Goal: Information Seeking & Learning: Learn about a topic

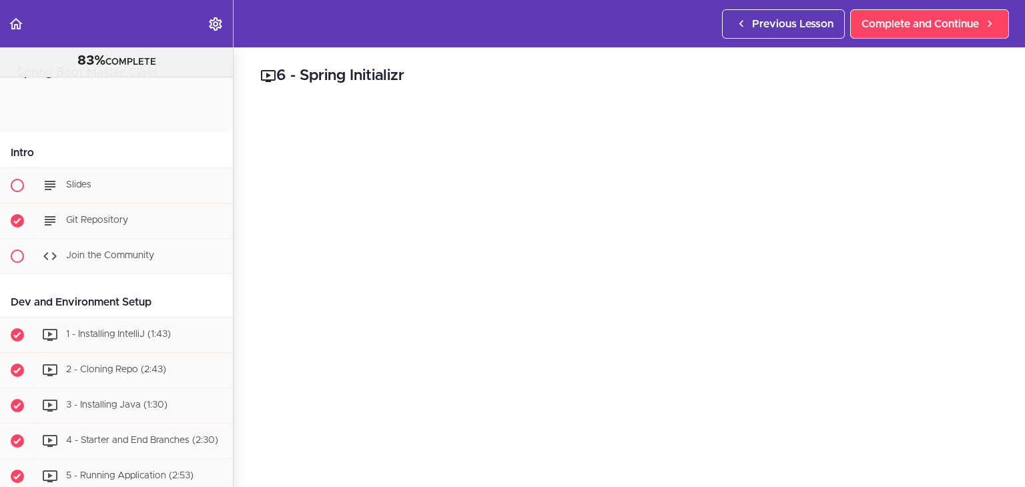
scroll to position [371, 0]
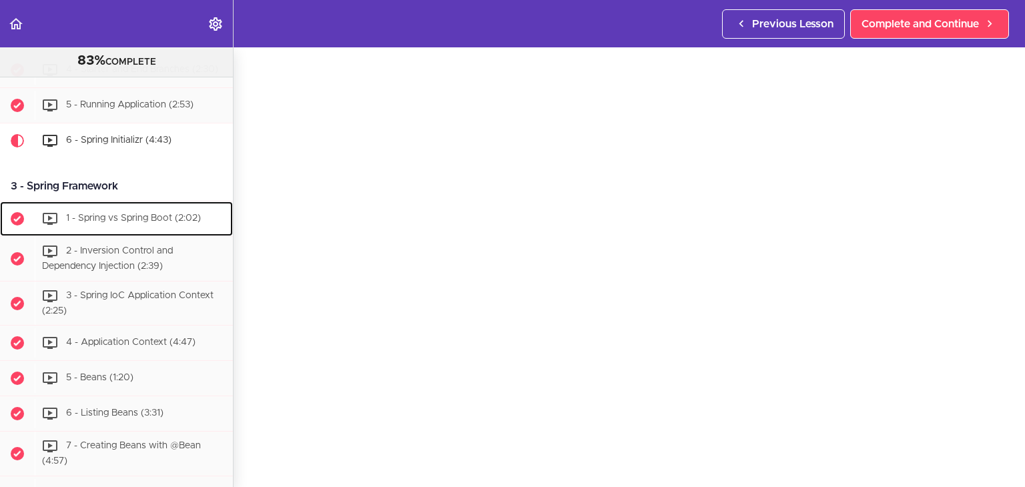
click at [137, 214] on div "1 - Spring vs Spring Boot (2:02)" at bounding box center [134, 218] width 198 height 29
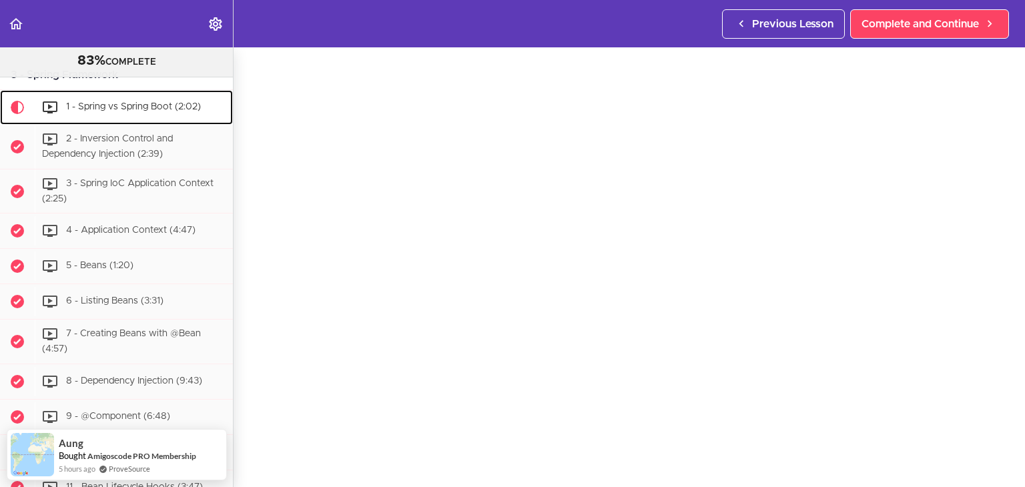
scroll to position [47, 0]
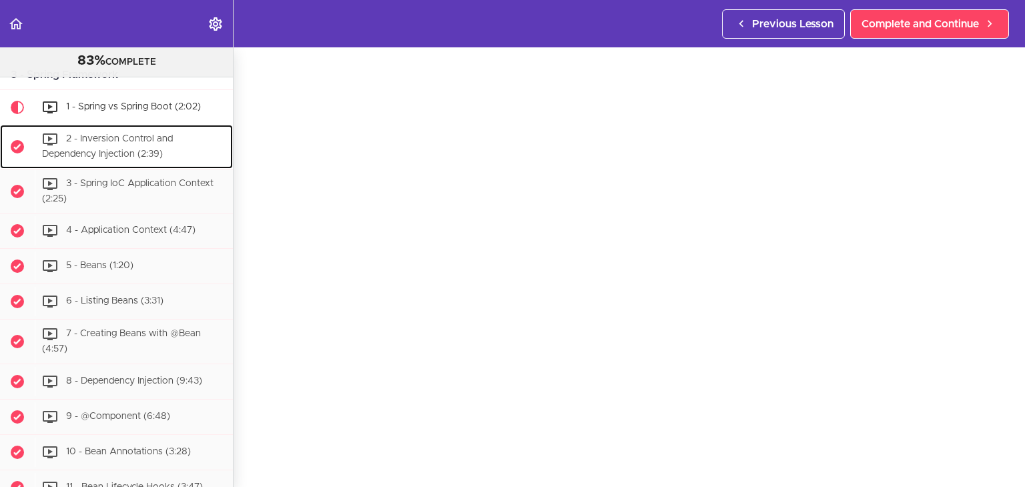
click at [181, 150] on div "2 - Inversion Control and Dependency Injection (2:39)" at bounding box center [134, 147] width 198 height 44
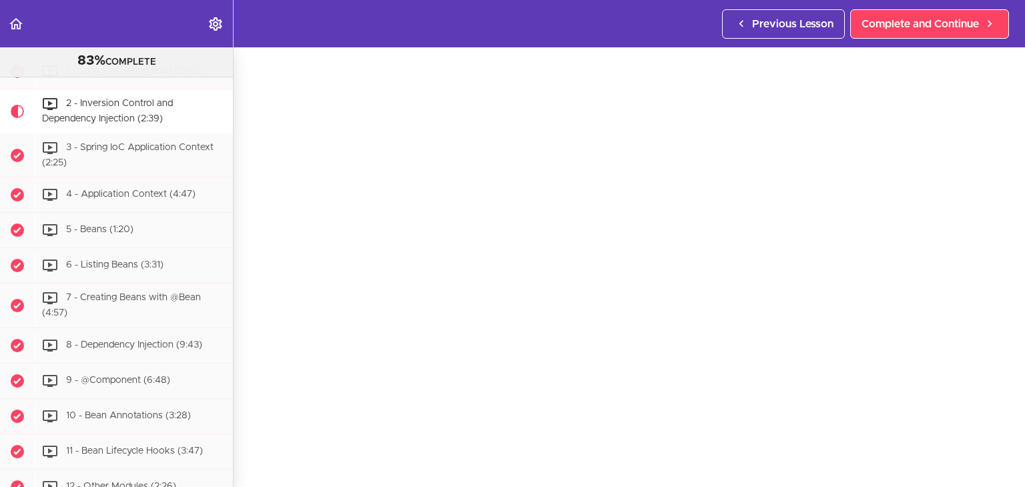
scroll to position [38, 0]
click at [139, 168] on div "3 - Spring IoC Application Context (2:25)" at bounding box center [134, 155] width 198 height 44
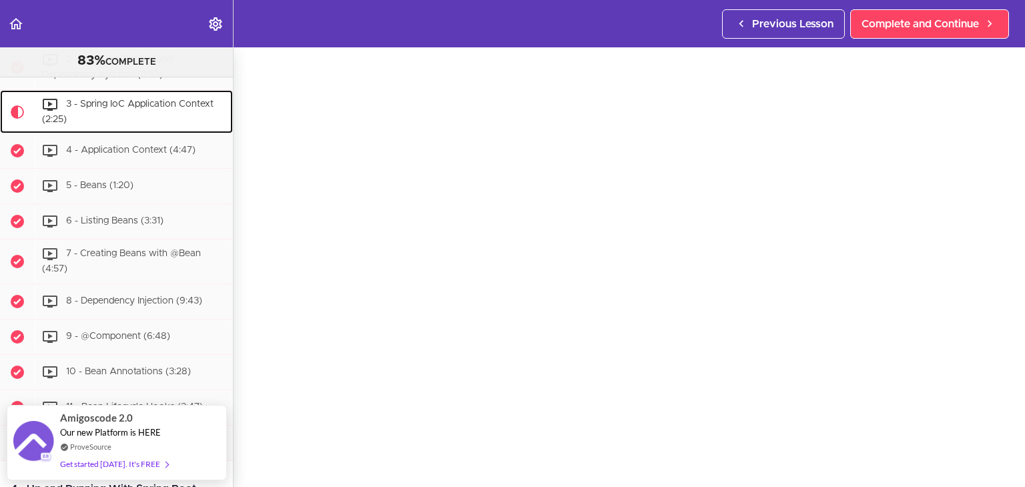
scroll to position [43, 0]
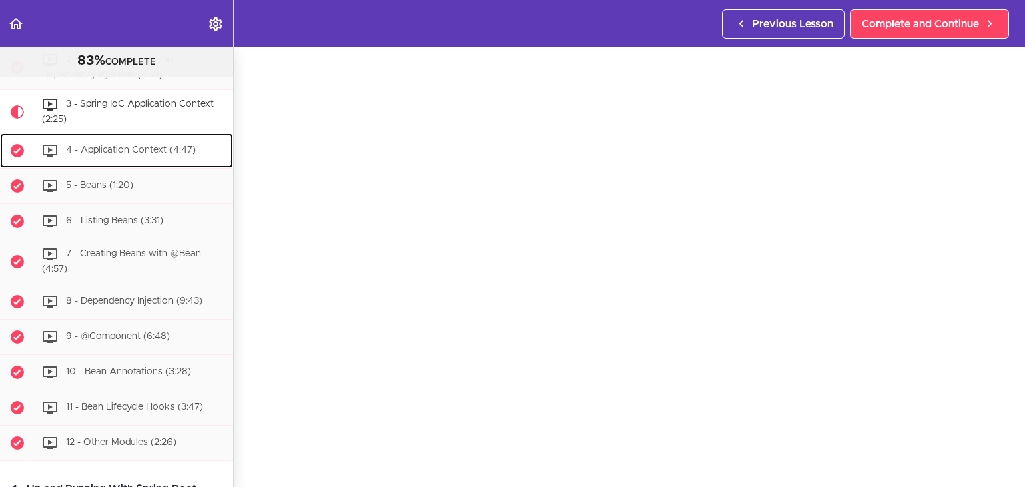
click at [163, 163] on div "4 - Application Context (4:47)" at bounding box center [134, 150] width 198 height 29
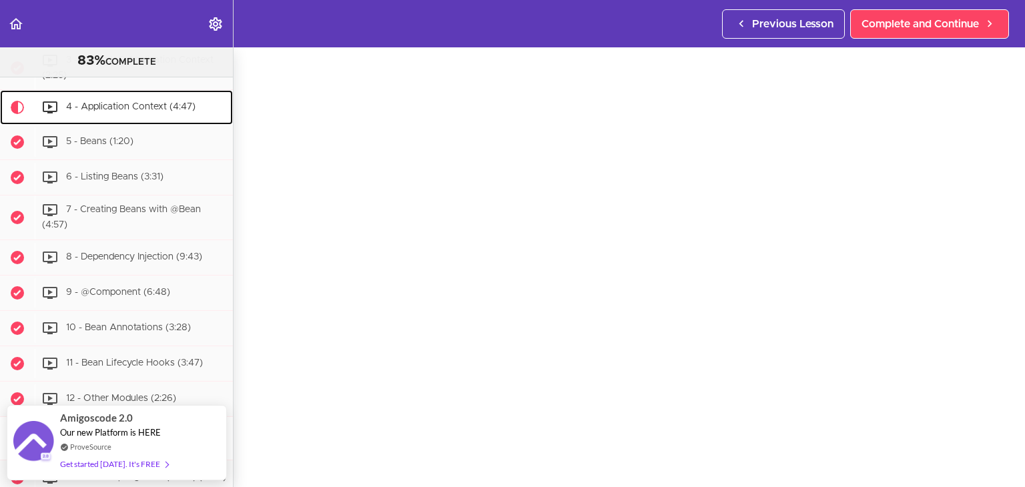
scroll to position [46, 0]
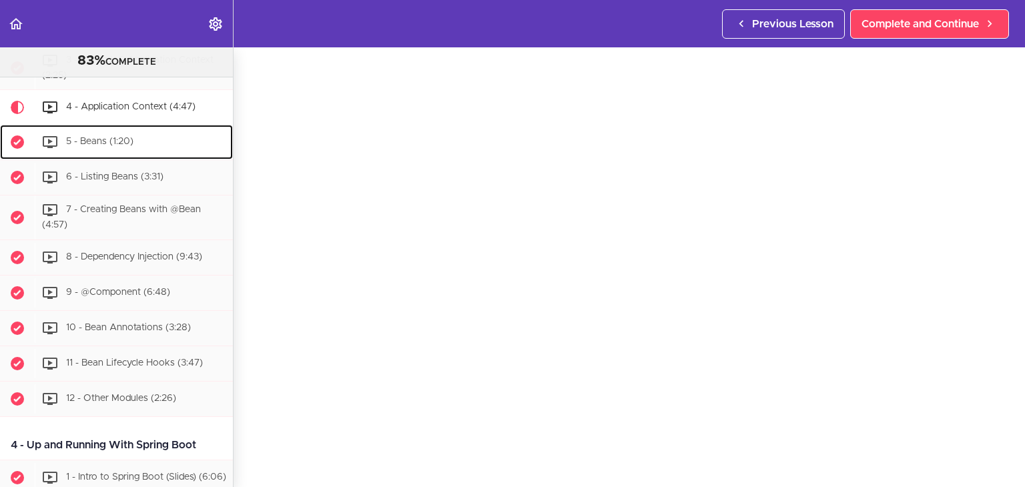
click at [153, 154] on div "5 - Beans (1:20)" at bounding box center [134, 141] width 198 height 29
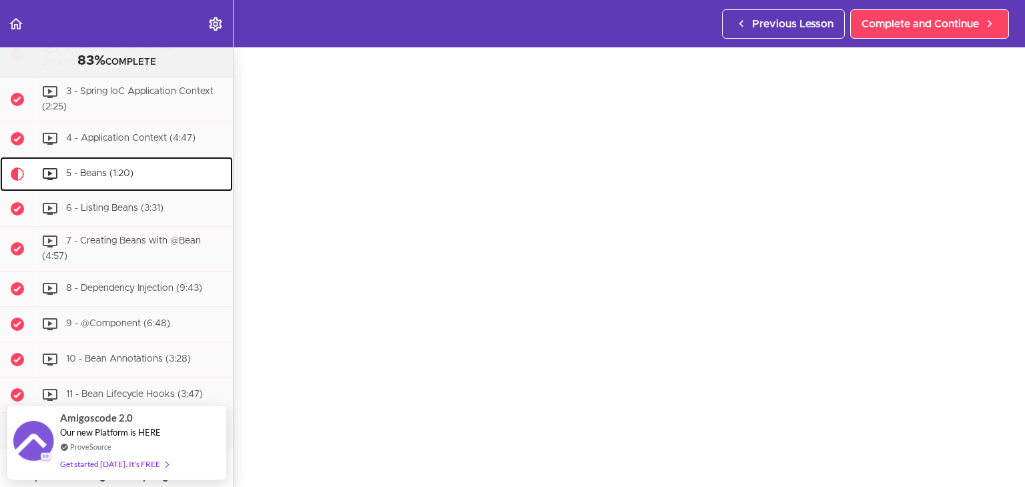
scroll to position [43, 0]
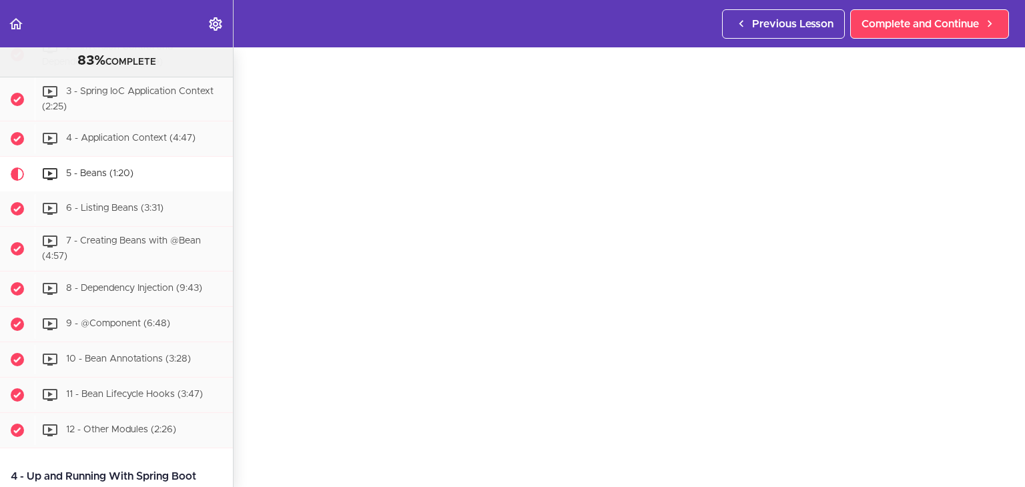
click at [247, 244] on div "5 - Beans Complete and Continue 1 - Follow us on LinkedIn 2 - Subscribe to our …" at bounding box center [629, 225] width 791 height 440
click at [168, 222] on div "6 - Listing Beans (3:31)" at bounding box center [134, 208] width 198 height 29
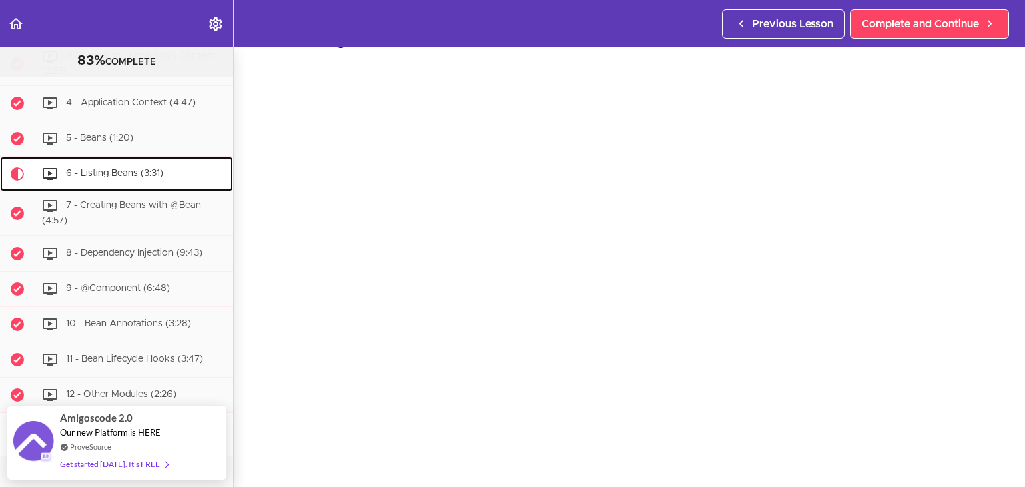
scroll to position [39, 0]
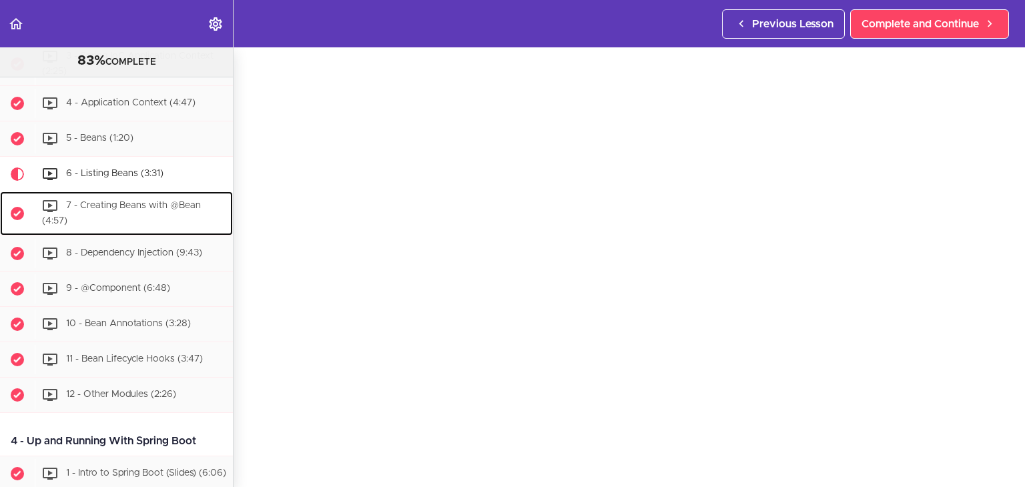
click at [122, 228] on div "7 - Creating Beans with @Bean (4:57)" at bounding box center [134, 214] width 198 height 44
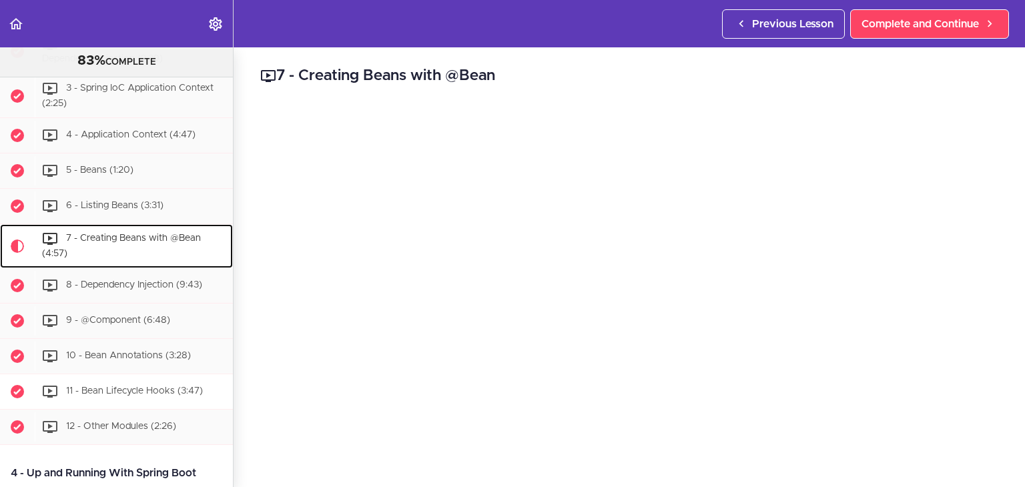
scroll to position [646, 0]
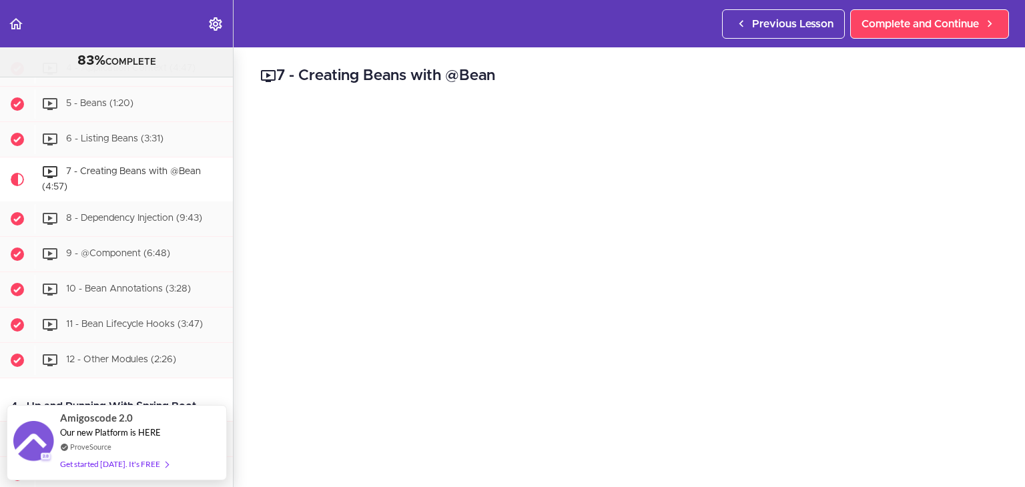
drag, startPoint x: 1014, startPoint y: 163, endPoint x: 1011, endPoint y: 180, distance: 16.4
click at [1011, 180] on div "7 - Creating Beans with @Bean Complete and Continue 1 - Follow us on LinkedIn 2…" at bounding box center [629, 267] width 791 height 440
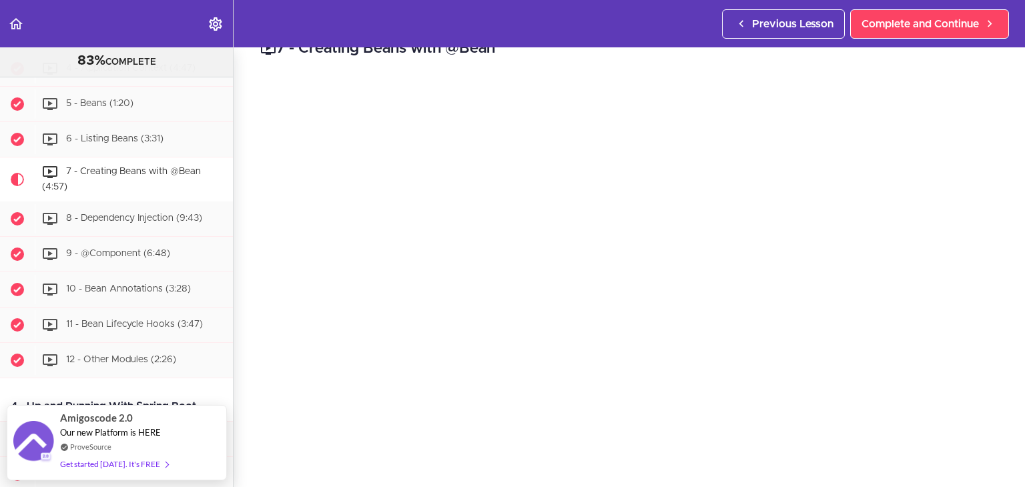
scroll to position [37, 0]
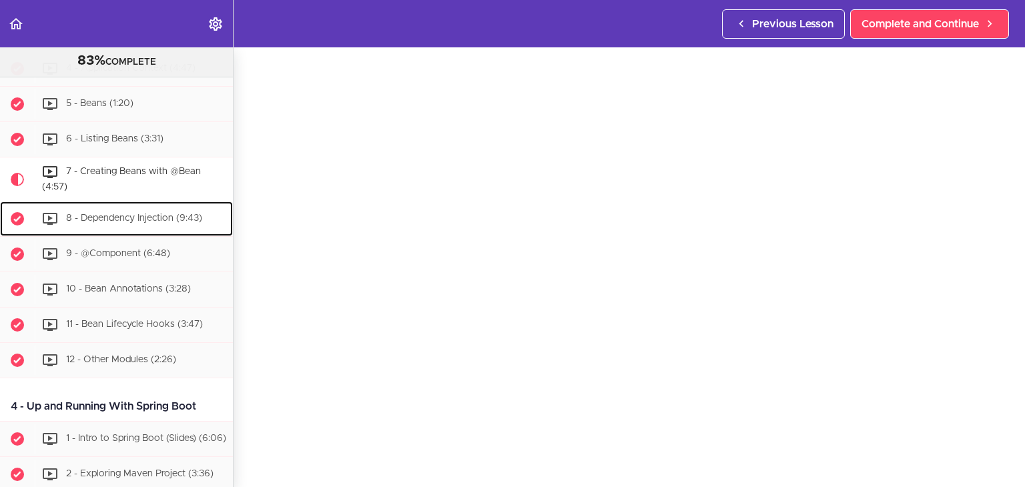
click at [118, 220] on span "8 - Dependency Injection (9:43)" at bounding box center [134, 218] width 136 height 9
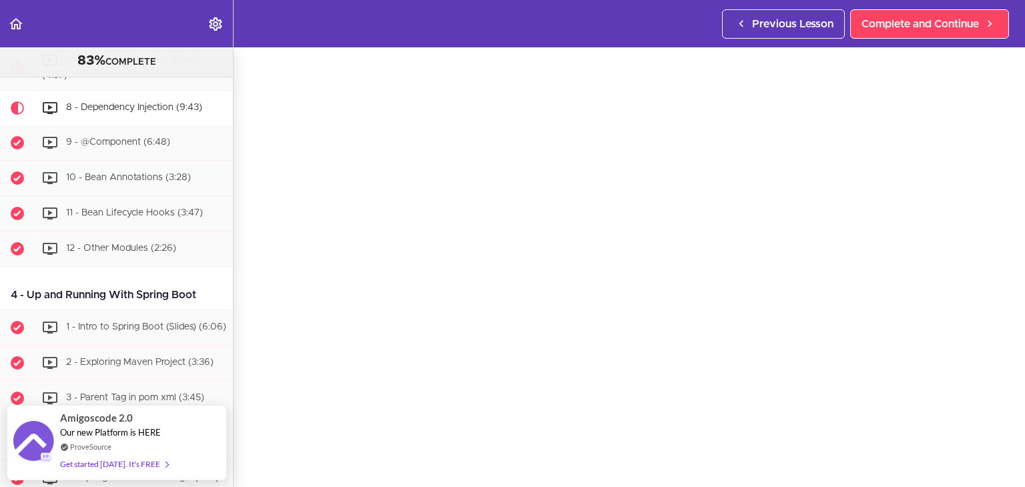
scroll to position [49, 0]
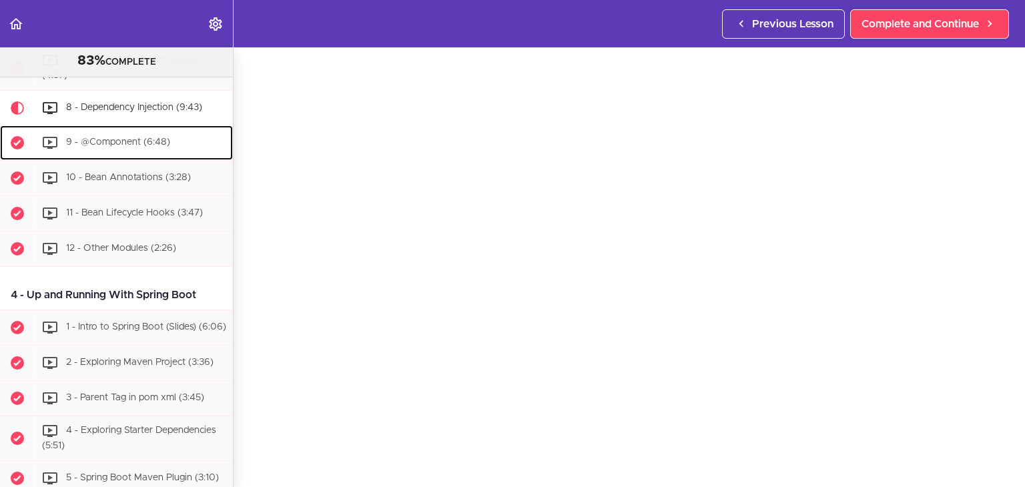
click at [176, 145] on div "9 - @Component (6:48)" at bounding box center [134, 142] width 198 height 29
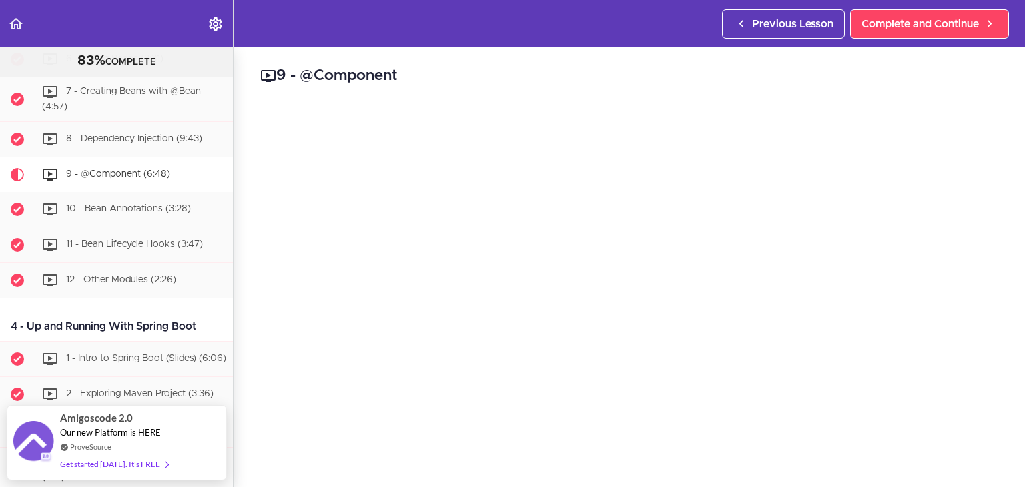
drag, startPoint x: 1012, startPoint y: 166, endPoint x: 1023, endPoint y: 185, distance: 21.9
click at [1016, 185] on section "Spring Boot Master Class 83% COMPLETE Intro Slides Git Repository" at bounding box center [512, 267] width 1025 height 440
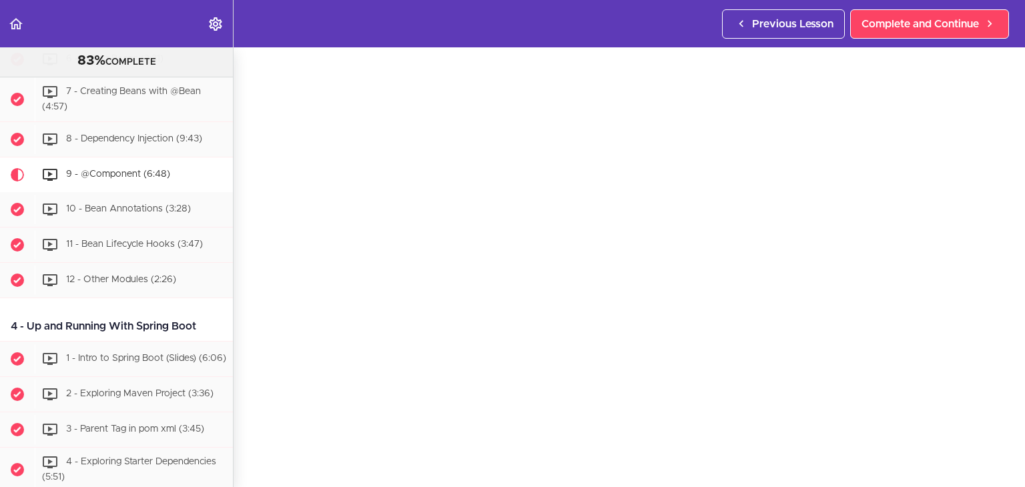
scroll to position [39, 0]
click at [127, 210] on span "10 - Bean Annotations (3:28)" at bounding box center [128, 208] width 125 height 9
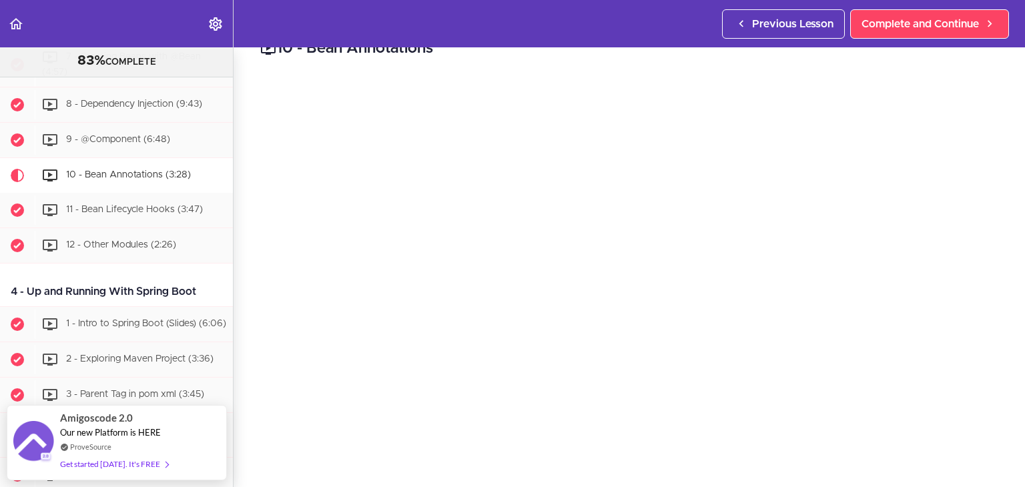
scroll to position [33, 0]
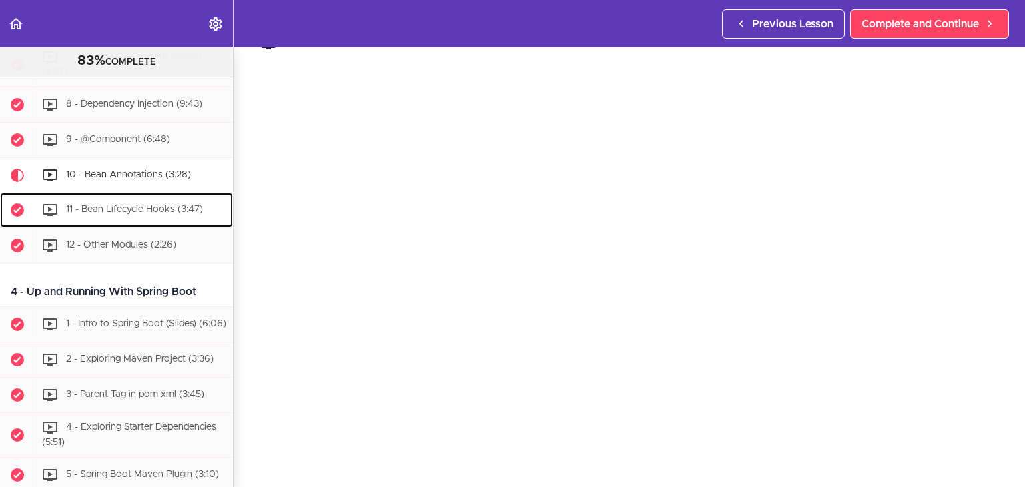
click at [140, 211] on span "11 - Bean Lifecycle Hooks (3:47)" at bounding box center [134, 209] width 137 height 9
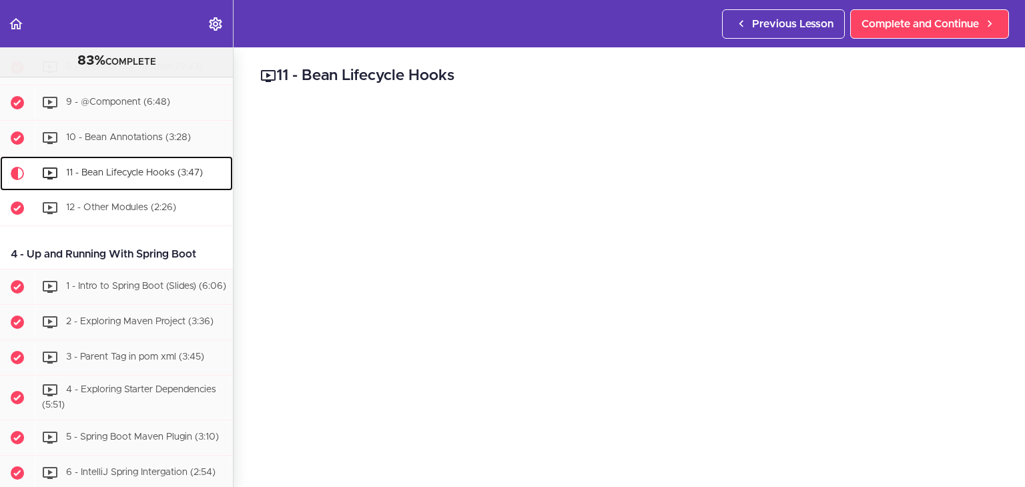
scroll to position [795, 0]
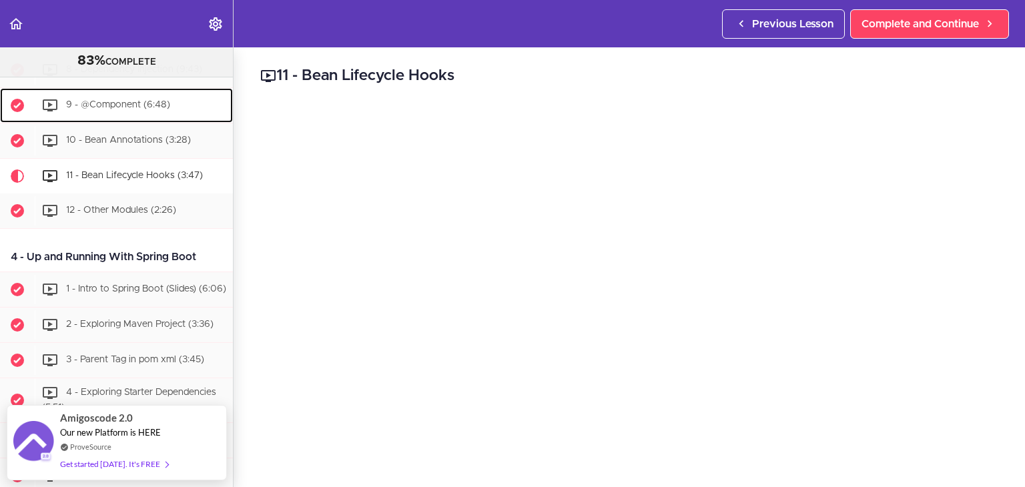
click at [117, 109] on span "9 - @Component (6:48)" at bounding box center [118, 104] width 104 height 9
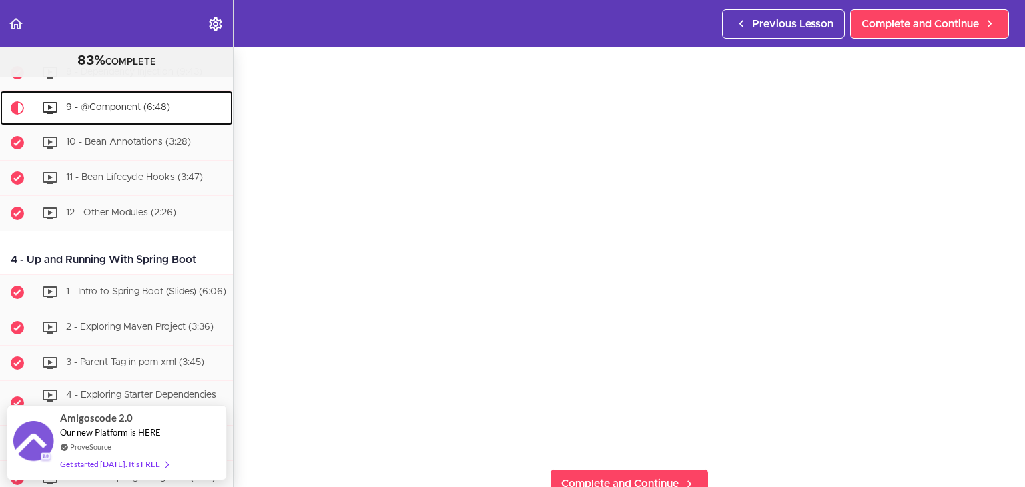
scroll to position [76, 0]
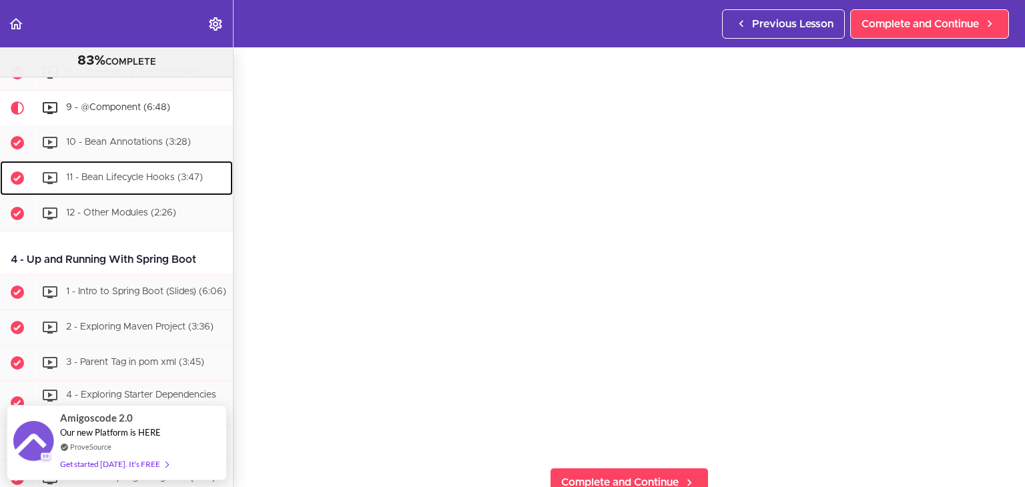
click at [142, 176] on div "11 - Bean Lifecycle Hooks (3:47)" at bounding box center [134, 177] width 198 height 29
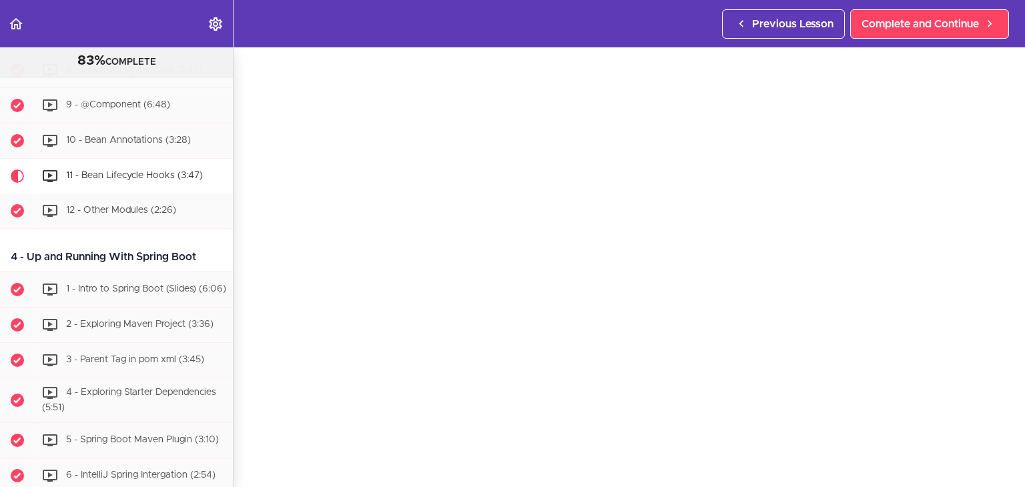
scroll to position [38, 0]
click at [125, 220] on div "12 - Other Modules (2:26)" at bounding box center [134, 210] width 198 height 29
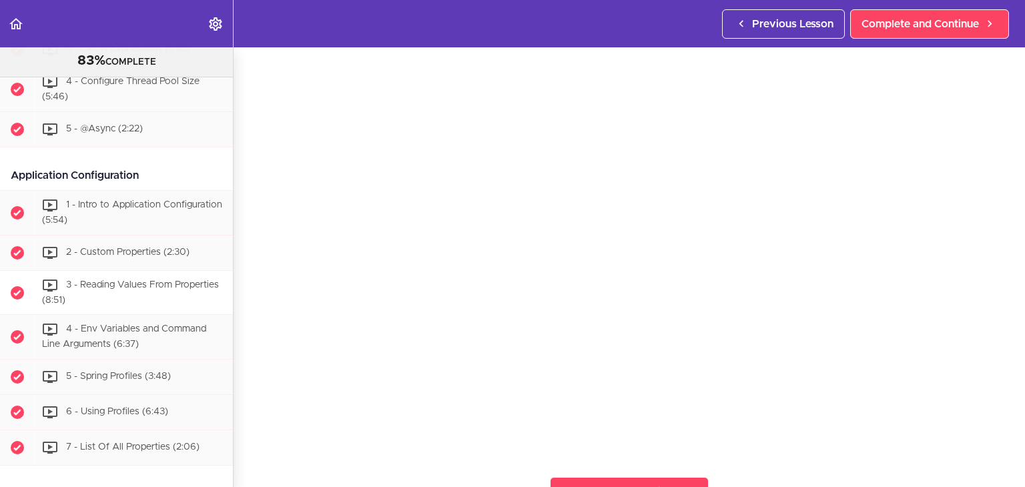
scroll to position [4842, 0]
drag, startPoint x: 233, startPoint y: 354, endPoint x: 226, endPoint y: 345, distance: 11.5
click at [229, 345] on div "Spring Boot Master Class 83% COMPLETE Intro Slides Git Repository" at bounding box center [117, 267] width 234 height 440
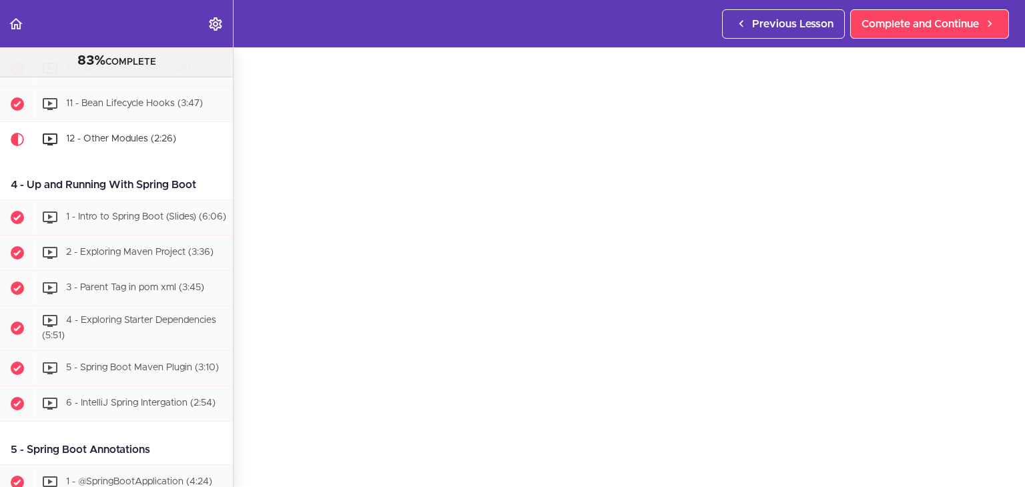
scroll to position [33, 0]
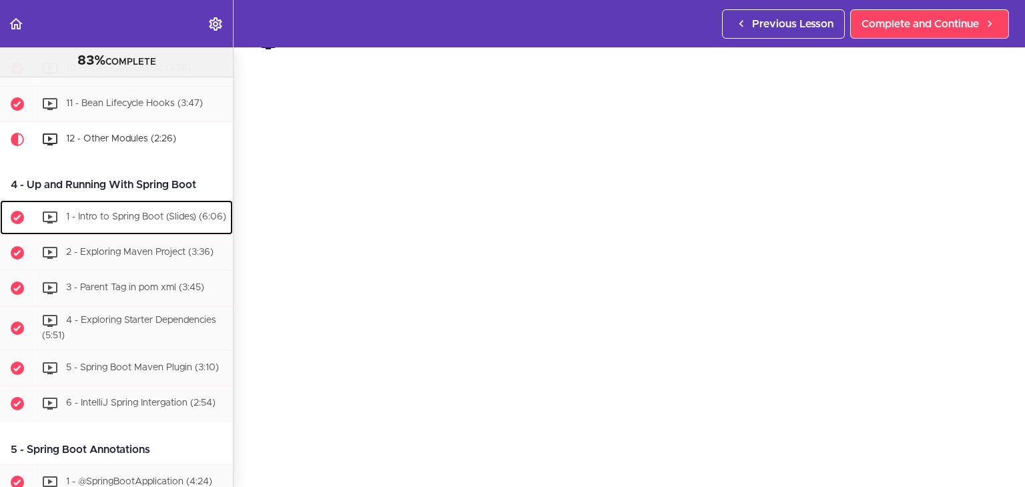
click at [134, 228] on div "1 - Intro to Spring Boot (Slides) (6:06)" at bounding box center [134, 217] width 198 height 29
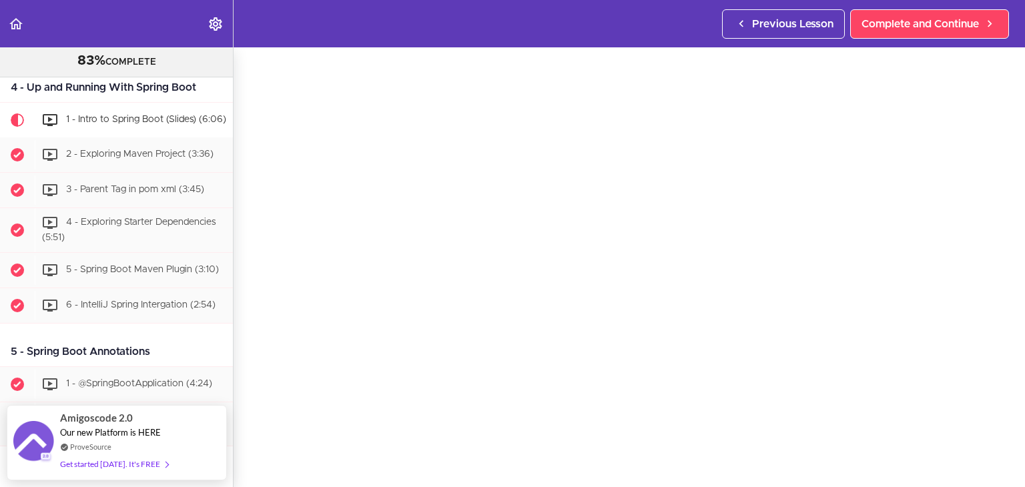
scroll to position [49, 0]
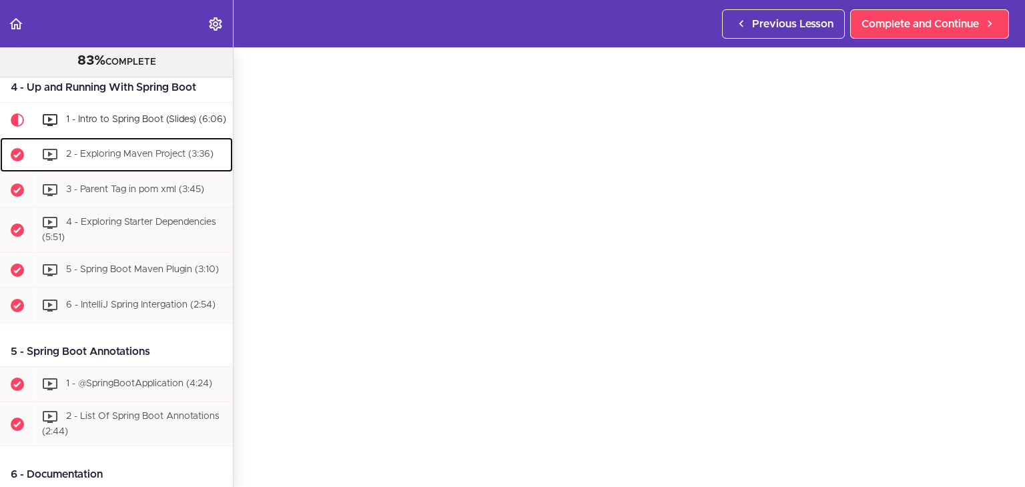
click at [120, 170] on div "2 - Exploring Maven Project (3:36)" at bounding box center [134, 154] width 198 height 29
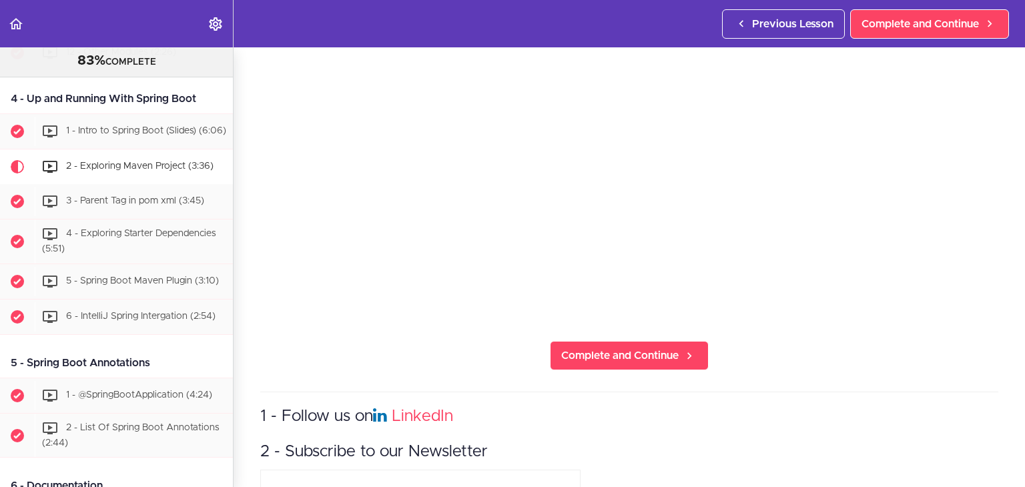
scroll to position [312, 0]
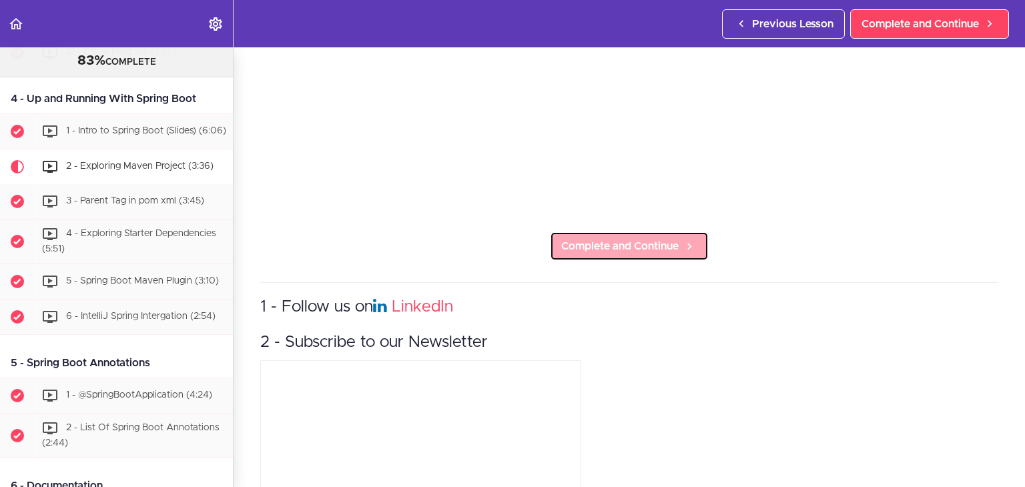
click at [594, 243] on span "Complete and Continue" at bounding box center [619, 246] width 117 height 16
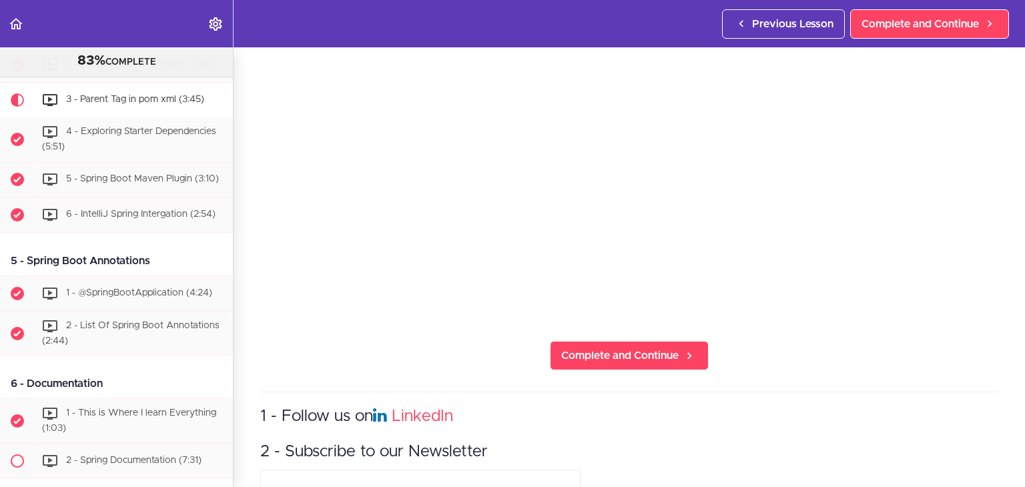
scroll to position [239, 0]
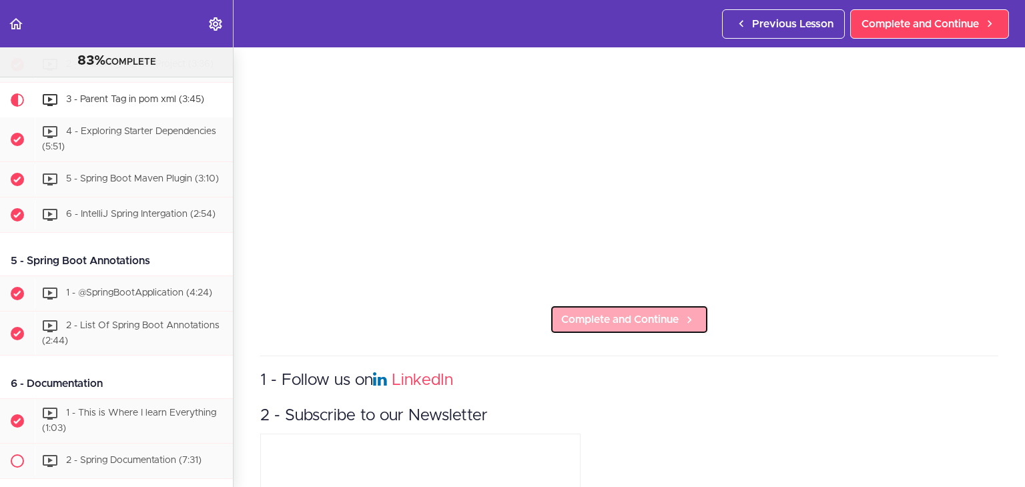
click at [619, 316] on span "Complete and Continue" at bounding box center [619, 320] width 117 height 16
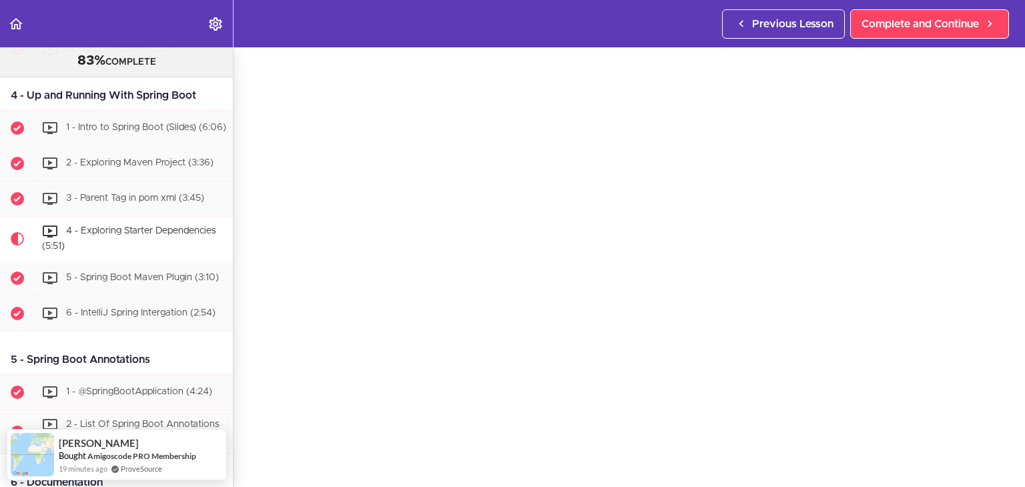
scroll to position [40, 0]
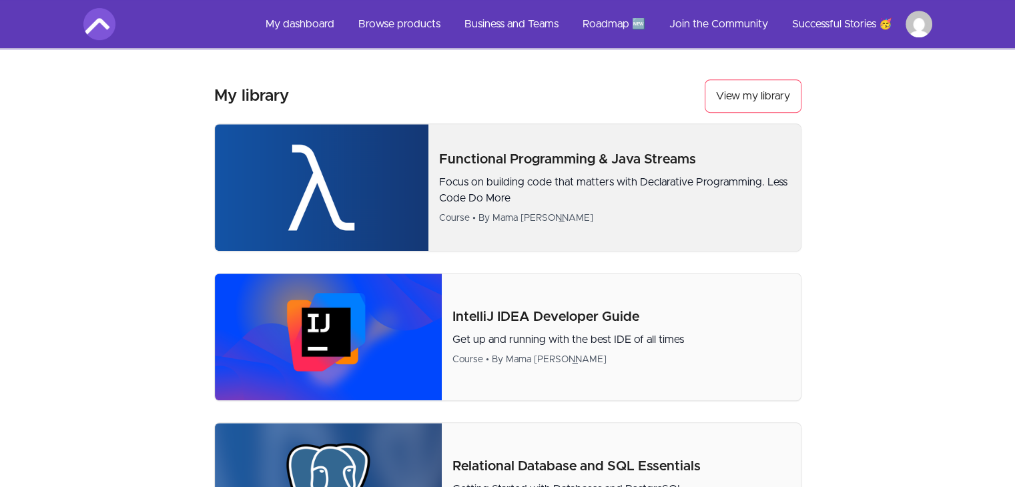
scroll to position [734, 0]
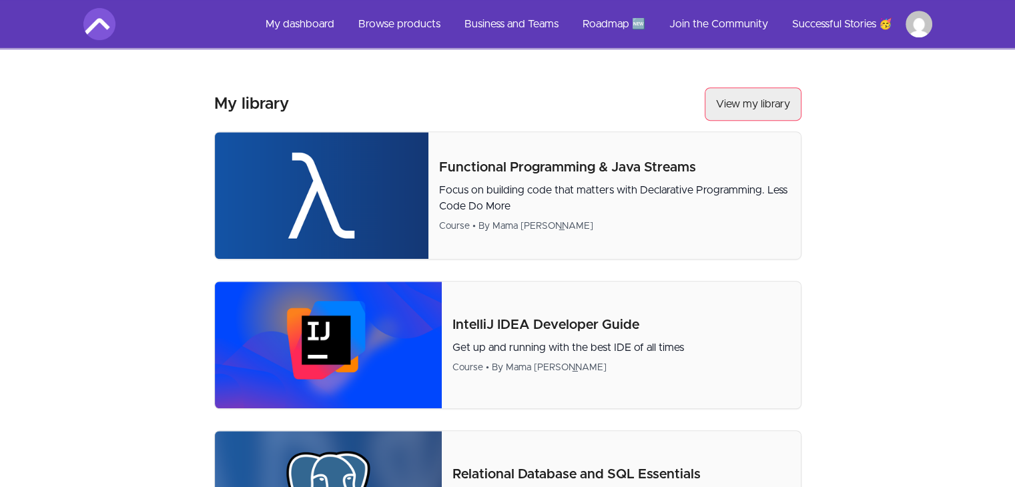
click at [738, 104] on link "View my library" at bounding box center [753, 103] width 97 height 33
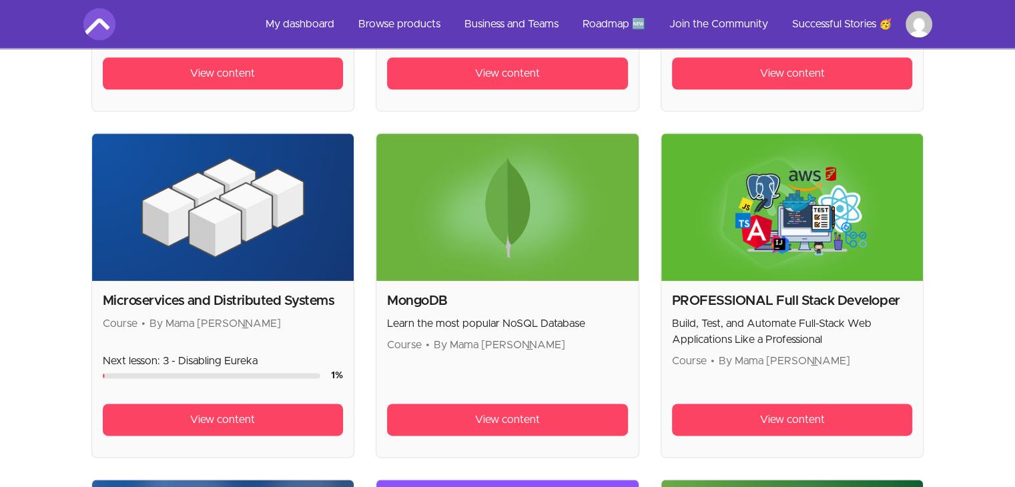
scroll to position [1602, 0]
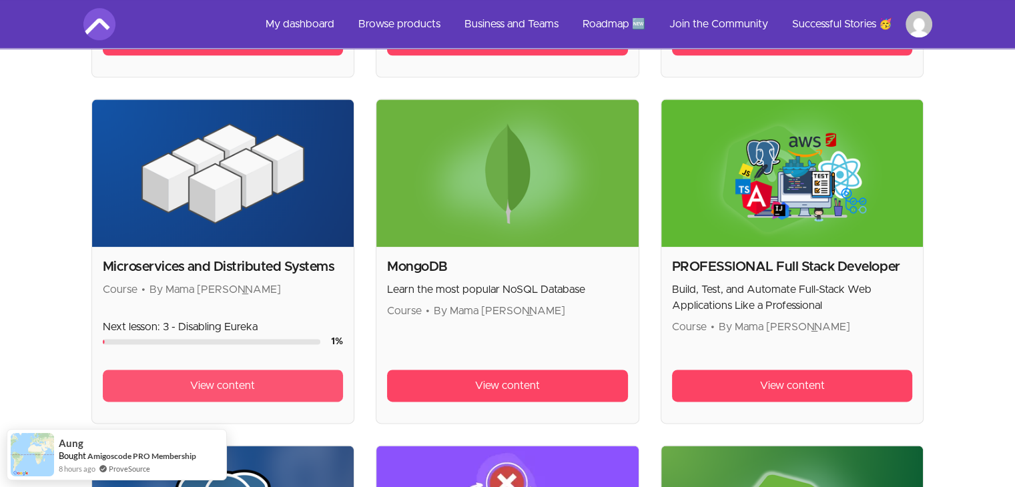
click at [211, 381] on span "View content" at bounding box center [222, 386] width 65 height 16
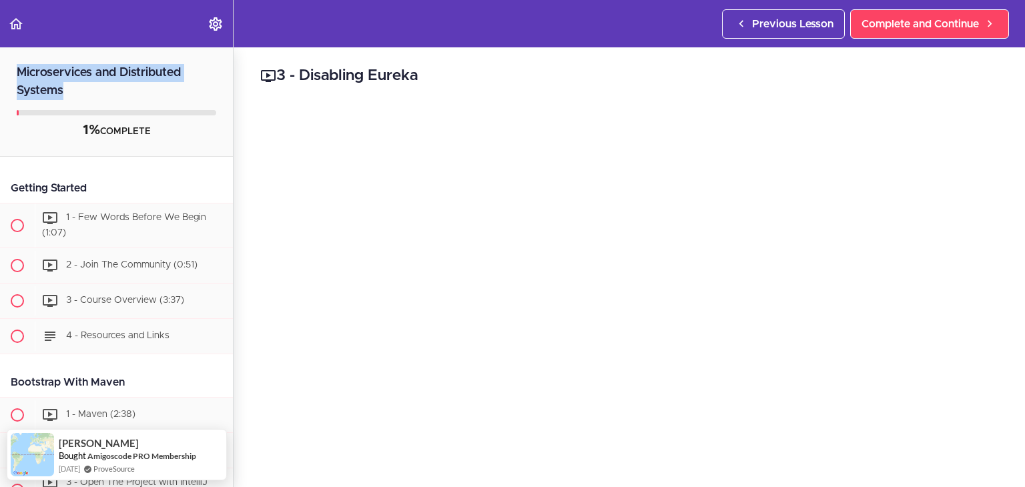
drag, startPoint x: 65, startPoint y: 91, endPoint x: 14, endPoint y: 73, distance: 54.5
click at [14, 73] on h2 "Microservices and Distributed Systems" at bounding box center [116, 73] width 233 height 53
click at [96, 82] on h2 "Microservices and Distributed Systems" at bounding box center [116, 73] width 233 height 53
click at [92, 83] on h2 "Microservices and Distributed Systems" at bounding box center [116, 73] width 233 height 53
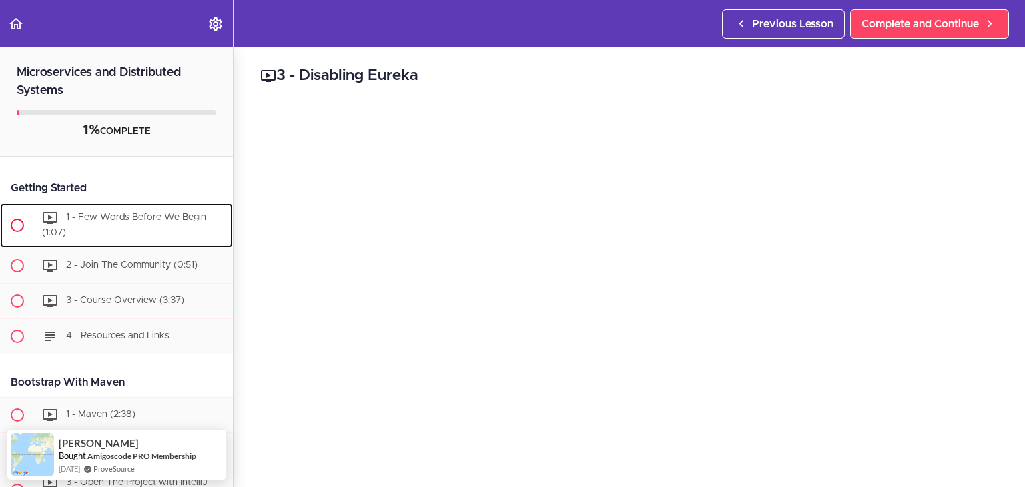
click at [119, 220] on span "1 - Few Words Before We Begin (1:07)" at bounding box center [124, 225] width 164 height 25
